Goal: Transaction & Acquisition: Obtain resource

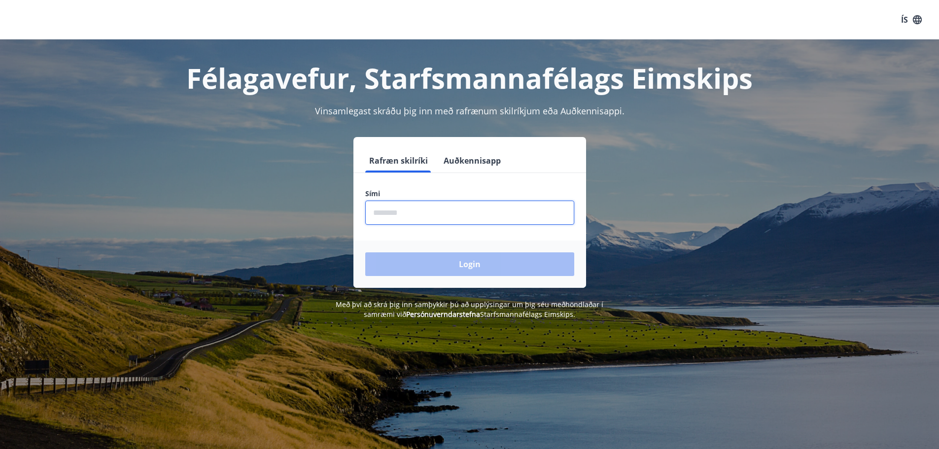
click at [440, 208] on input "phone" at bounding box center [469, 213] width 209 height 24
type input "********"
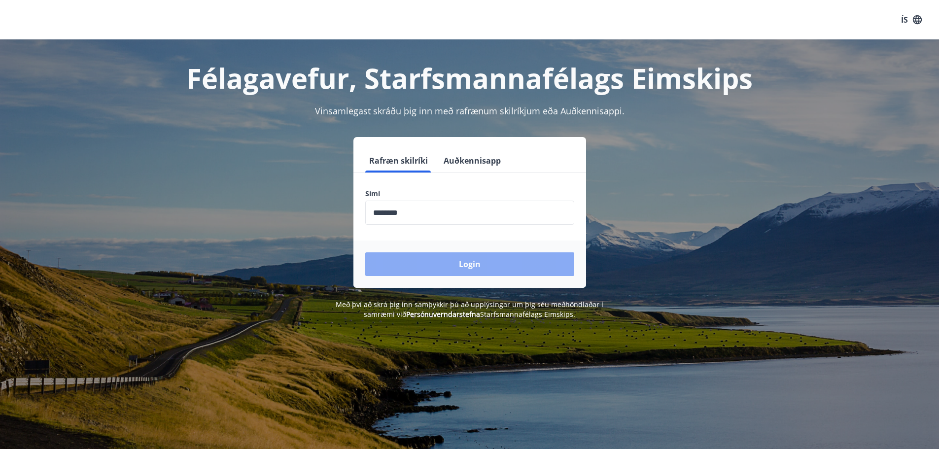
click at [478, 260] on button "Login" at bounding box center [469, 264] width 209 height 24
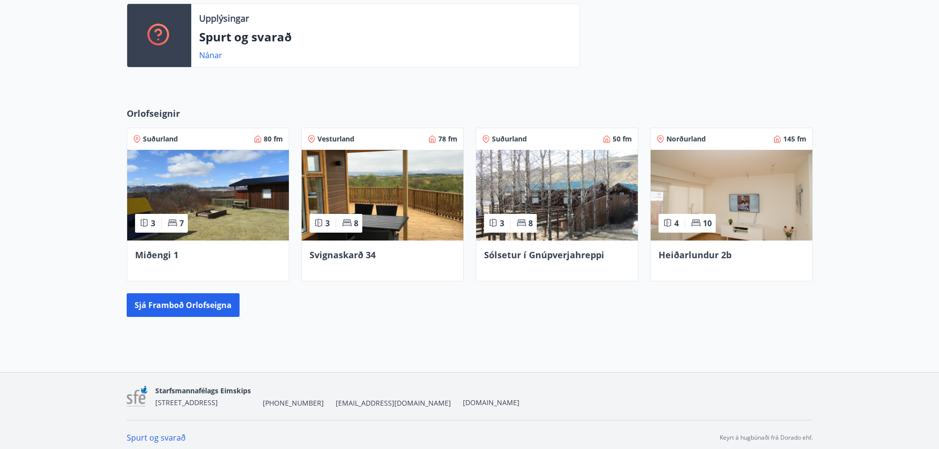
scroll to position [424, 0]
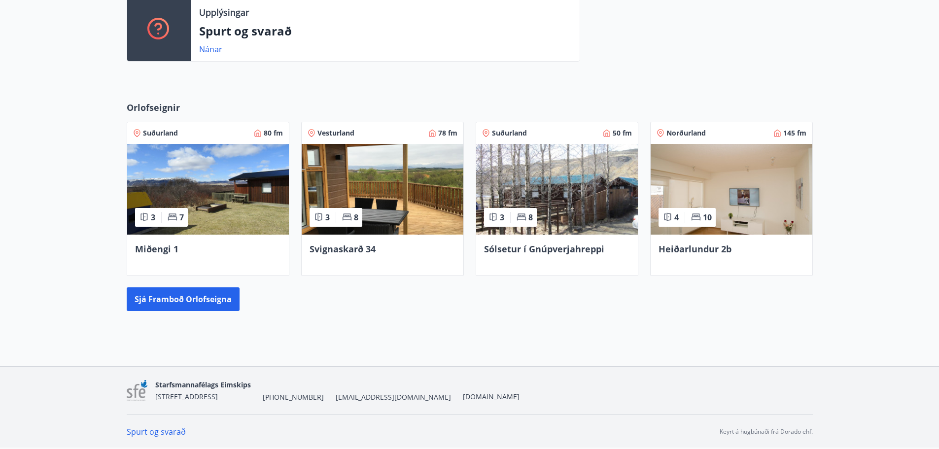
click at [339, 251] on span "Svignaskarð 34" at bounding box center [343, 249] width 66 height 12
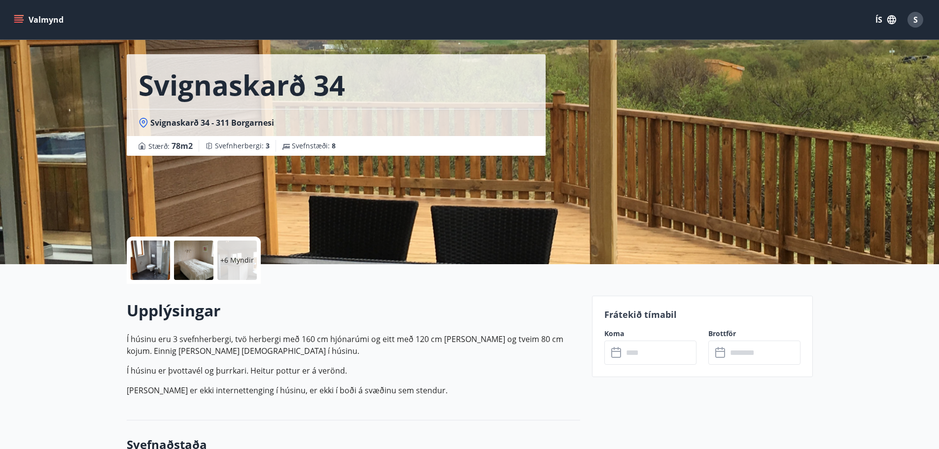
scroll to position [49, 0]
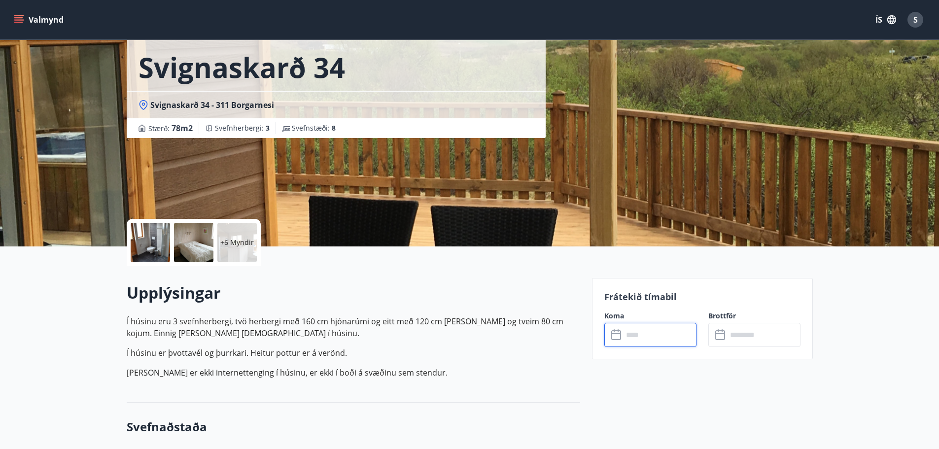
click at [628, 339] on input "text" at bounding box center [659, 335] width 73 height 24
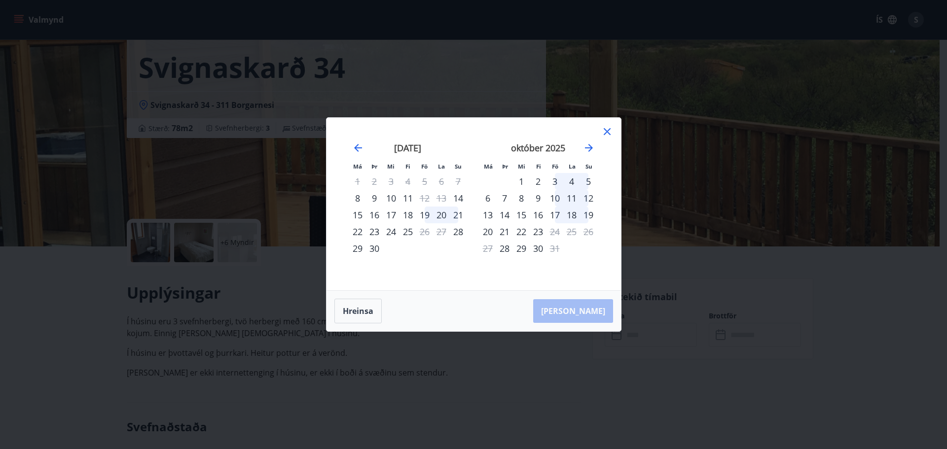
click at [605, 127] on icon at bounding box center [607, 132] width 12 height 12
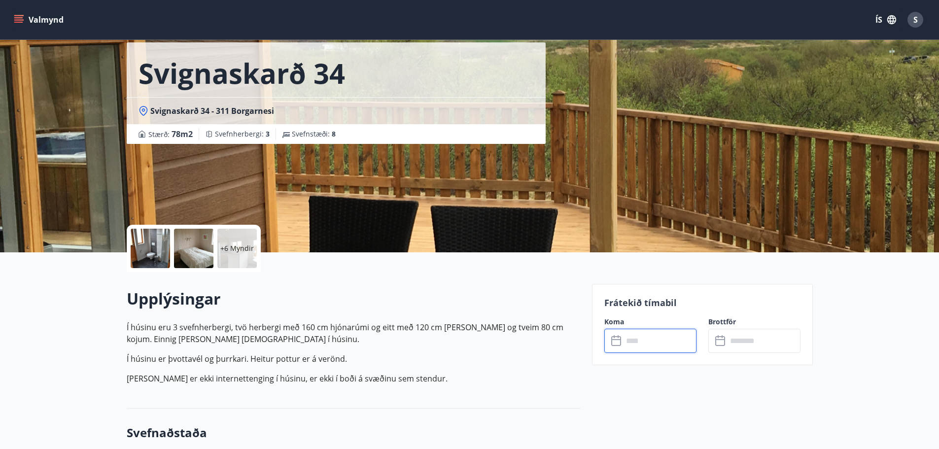
scroll to position [0, 0]
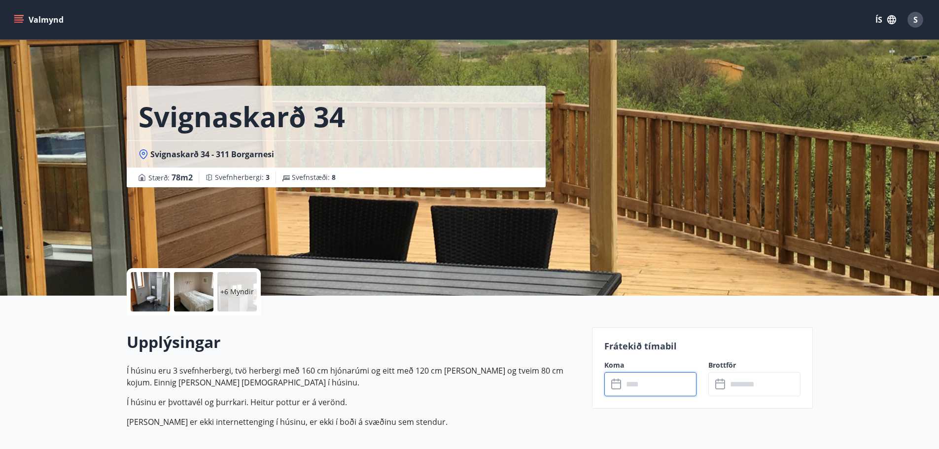
click at [43, 21] on button "Valmynd" at bounding box center [40, 20] width 56 height 18
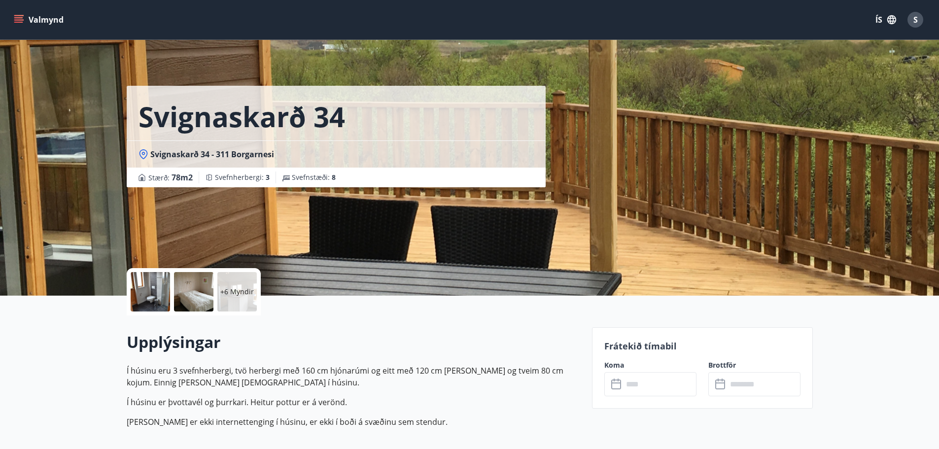
click at [51, 22] on button "Valmynd" at bounding box center [40, 20] width 56 height 18
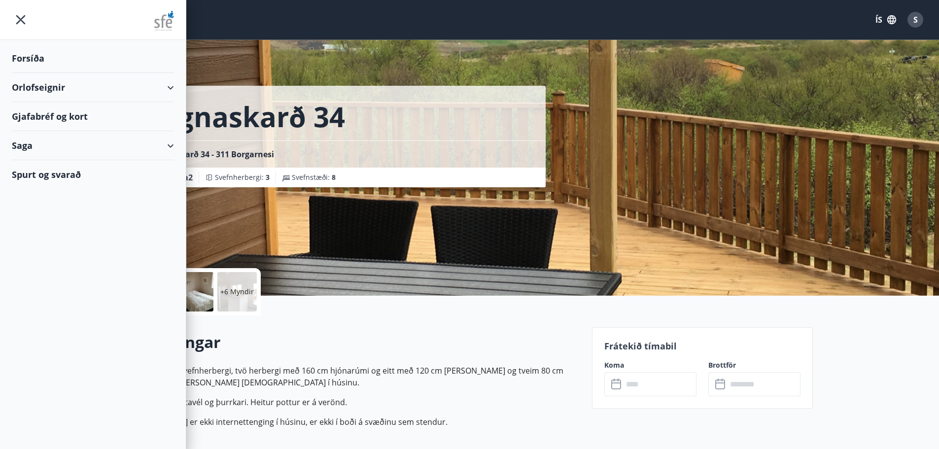
click at [38, 60] on div "Forsíða" at bounding box center [93, 58] width 162 height 29
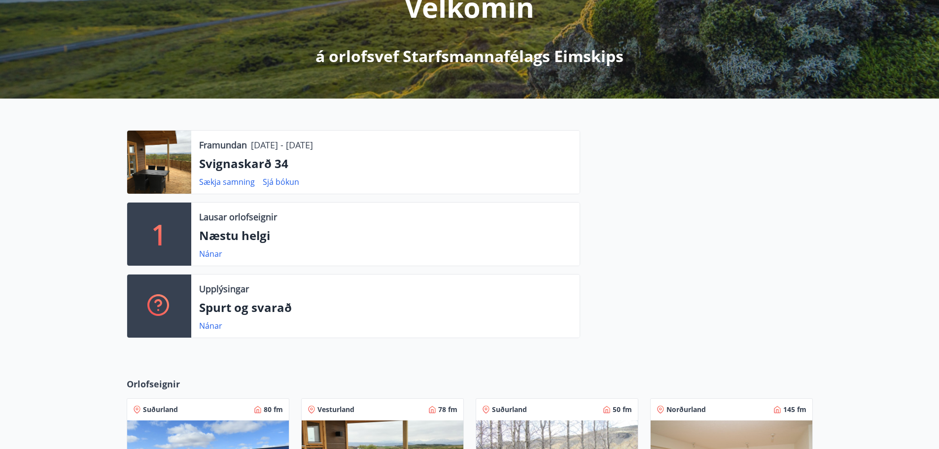
scroll to position [148, 0]
click at [273, 180] on link "Sjá bókun" at bounding box center [281, 181] width 36 height 11
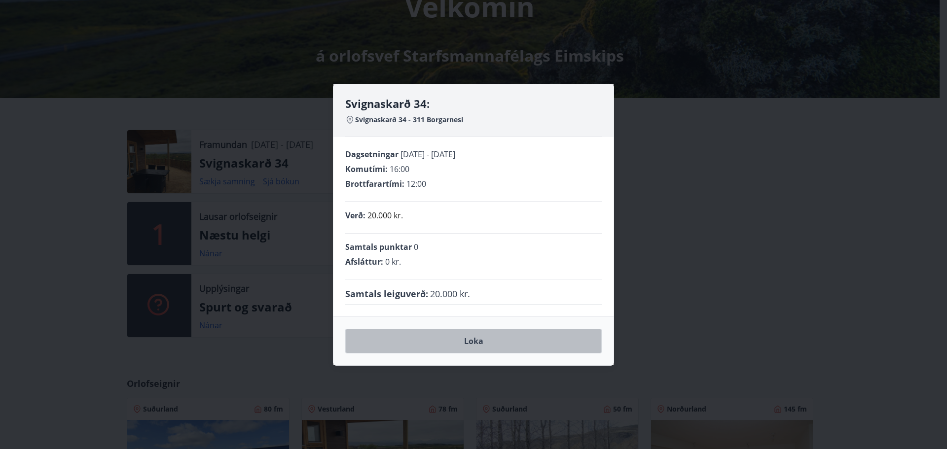
click at [528, 338] on button "Loka" at bounding box center [473, 341] width 256 height 25
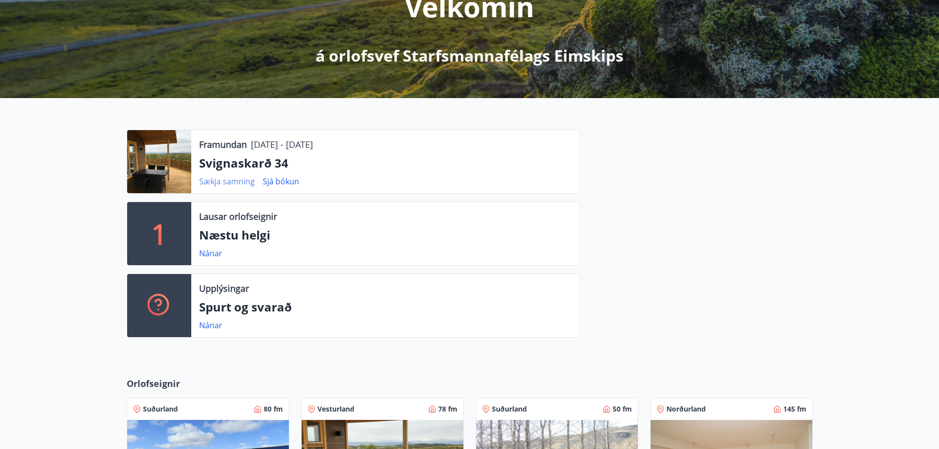
click at [227, 181] on link "Sækja samning" at bounding box center [227, 181] width 56 height 11
